Goal: Check status: Check status

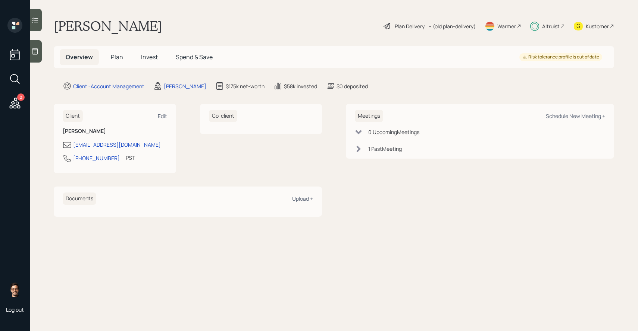
click at [148, 57] on span "Invest" at bounding box center [149, 57] width 17 height 8
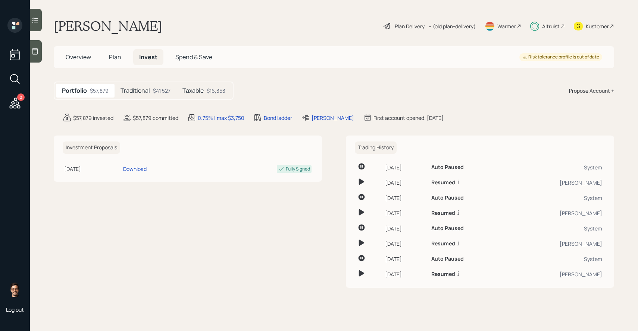
click at [149, 89] on h5 "Traditional" at bounding box center [134, 90] width 29 height 7
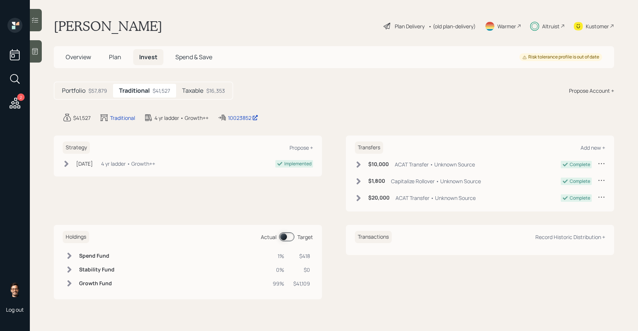
click at [287, 237] on span at bounding box center [286, 237] width 15 height 9
click at [198, 94] on h5 "Taxable" at bounding box center [192, 90] width 21 height 7
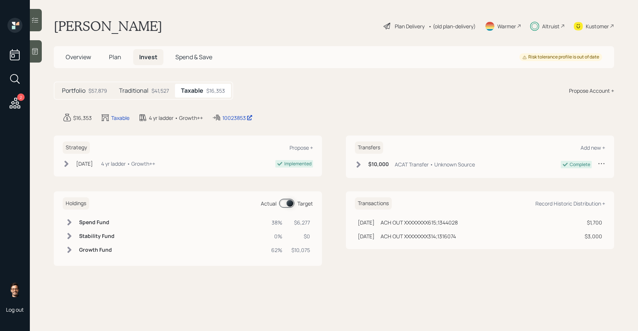
click at [286, 202] on span at bounding box center [286, 203] width 15 height 9
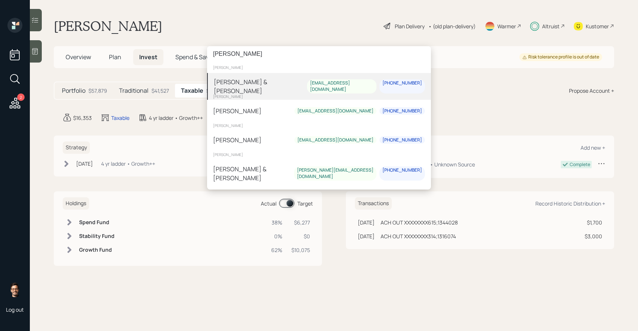
type input "[PERSON_NAME]"
